Goal: Information Seeking & Learning: Learn about a topic

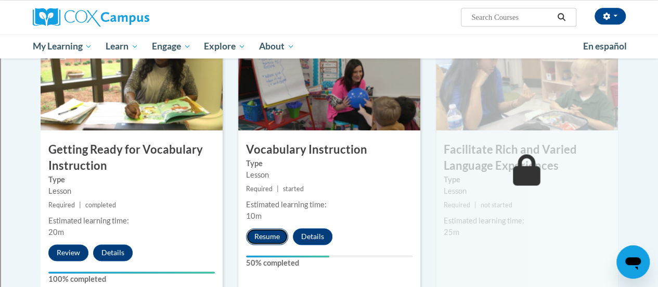
click at [263, 235] on button "Resume" at bounding box center [267, 236] width 42 height 17
